Goal: Transaction & Acquisition: Purchase product/service

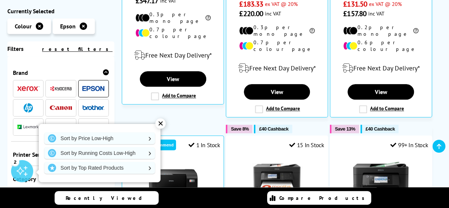
scroll to position [487, 0]
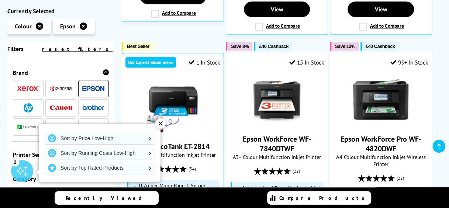
click at [160, 125] on div "✕" at bounding box center [160, 123] width 10 height 10
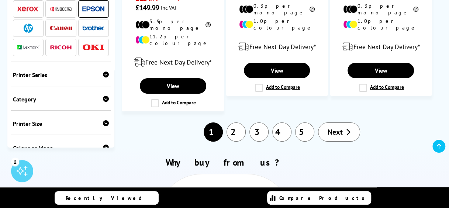
scroll to position [1371, 0]
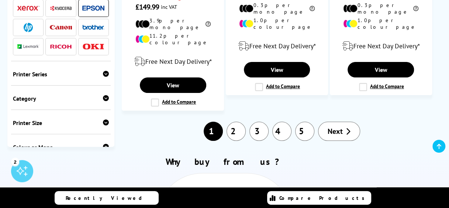
click at [335, 126] on span "Next" at bounding box center [334, 131] width 15 height 10
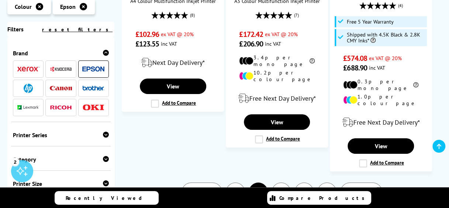
scroll to position [1283, 0]
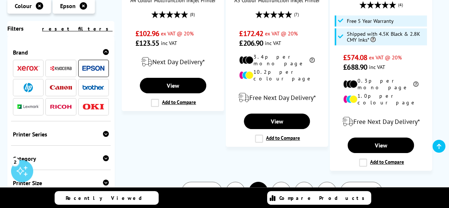
click at [368, 188] on icon at bounding box center [370, 191] width 5 height 7
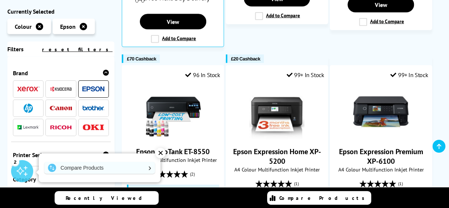
scroll to position [767, 0]
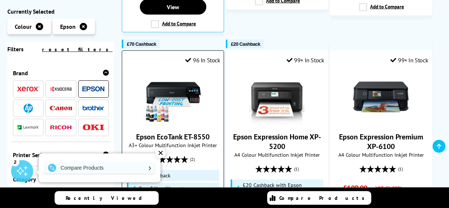
click at [183, 132] on link "Epson EcoTank ET-8550" at bounding box center [172, 137] width 73 height 10
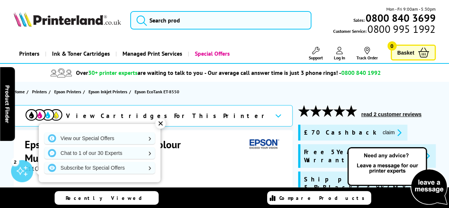
click at [160, 123] on div "✕" at bounding box center [160, 123] width 10 height 10
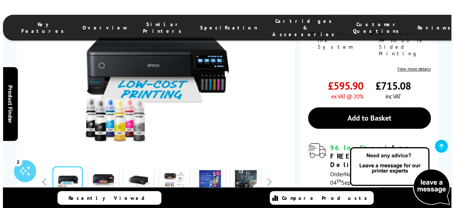
scroll to position [310, 0]
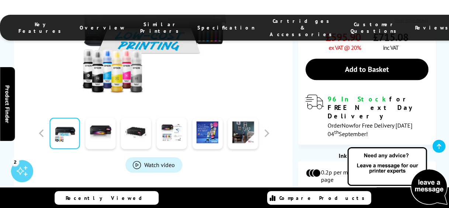
click at [163, 161] on span "Watch video" at bounding box center [159, 164] width 31 height 7
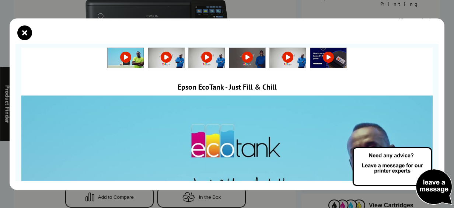
click at [439, 131] on div at bounding box center [227, 103] width 435 height 171
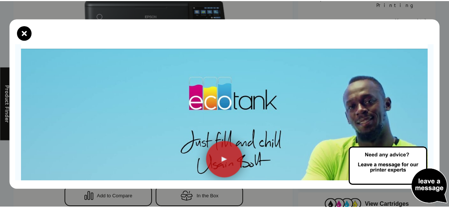
scroll to position [0, 0]
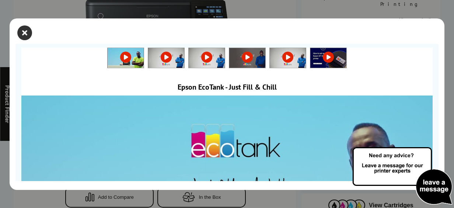
click at [21, 28] on icon "close modal" at bounding box center [24, 32] width 15 height 15
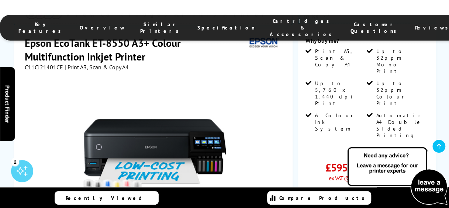
scroll to position [177, 0]
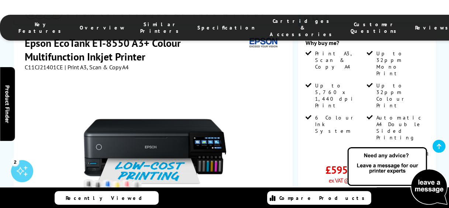
click at [259, 78] on div at bounding box center [154, 154] width 258 height 167
click at [279, 91] on div at bounding box center [154, 154] width 258 height 167
click at [285, 115] on div "Epson EcoTank ET-8550 A3+ Colour Multifunction Inkjet Printer C11CJ21401CE | Pr…" at bounding box center [153, 194] width 279 height 330
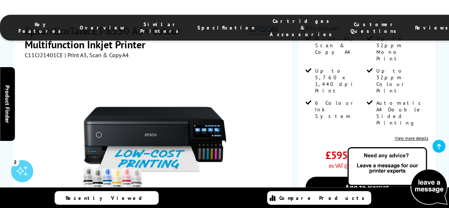
scroll to position [251, 0]
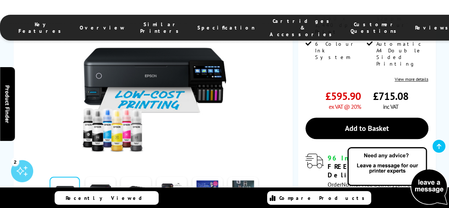
click at [269, 187] on button "button" at bounding box center [266, 192] width 11 height 11
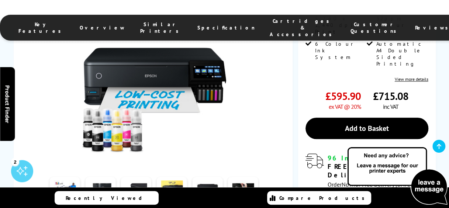
click at [269, 187] on button "button" at bounding box center [266, 192] width 11 height 11
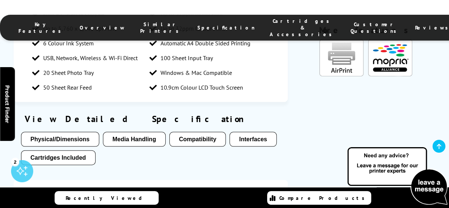
scroll to position [693, 0]
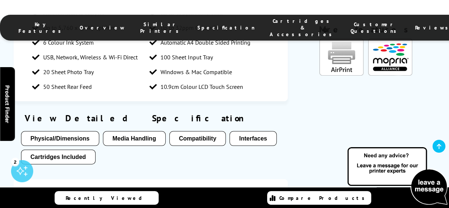
click at [141, 131] on button "Media Handling" at bounding box center [134, 138] width 63 height 15
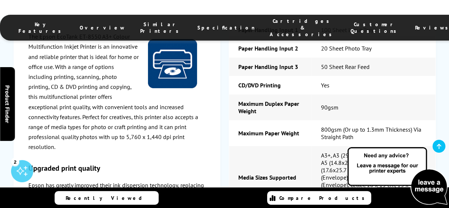
scroll to position [1467, 0]
